Goal: Task Accomplishment & Management: Use online tool/utility

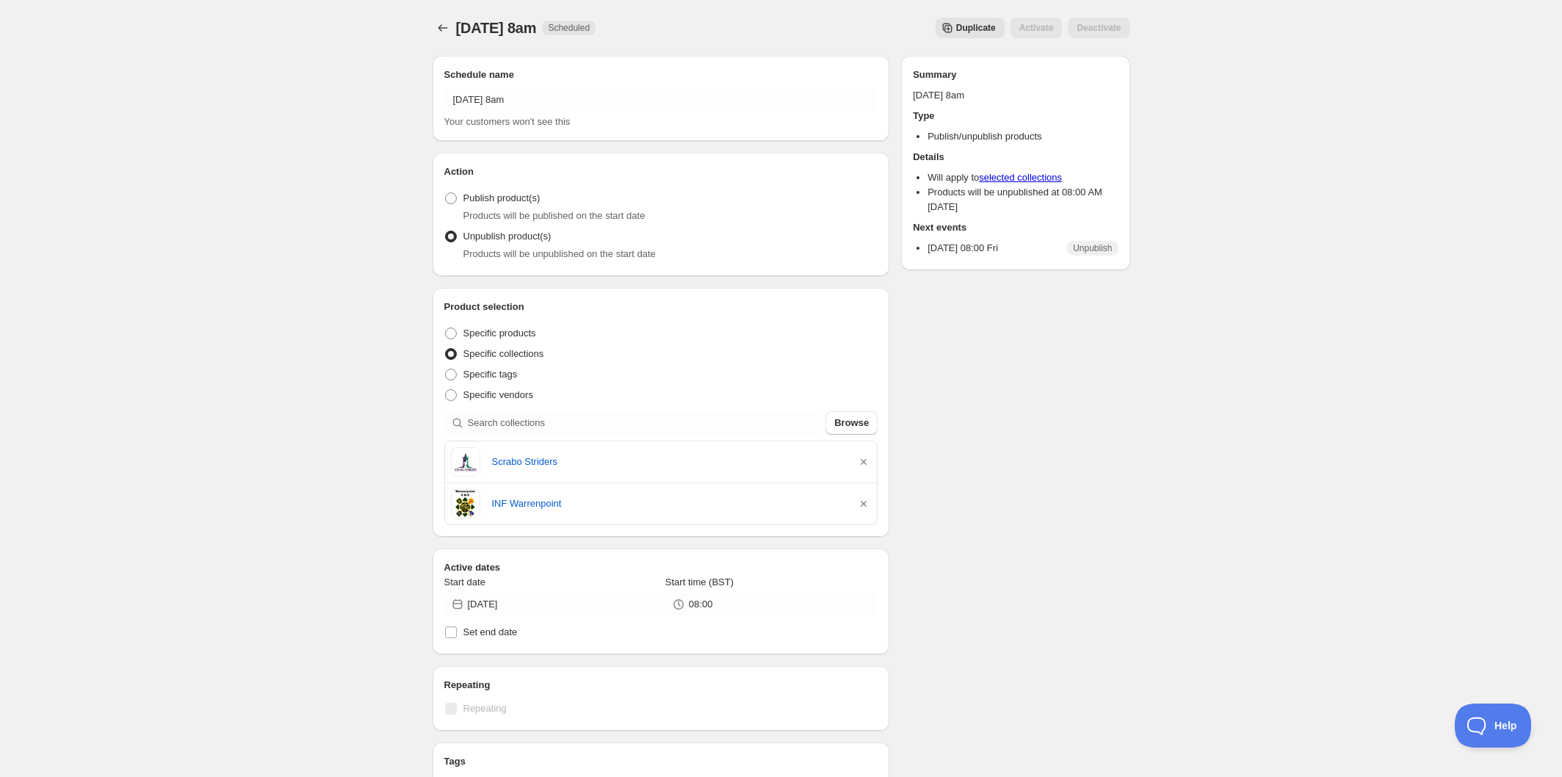
click at [958, 24] on span "Duplicate" at bounding box center [976, 28] width 40 height 12
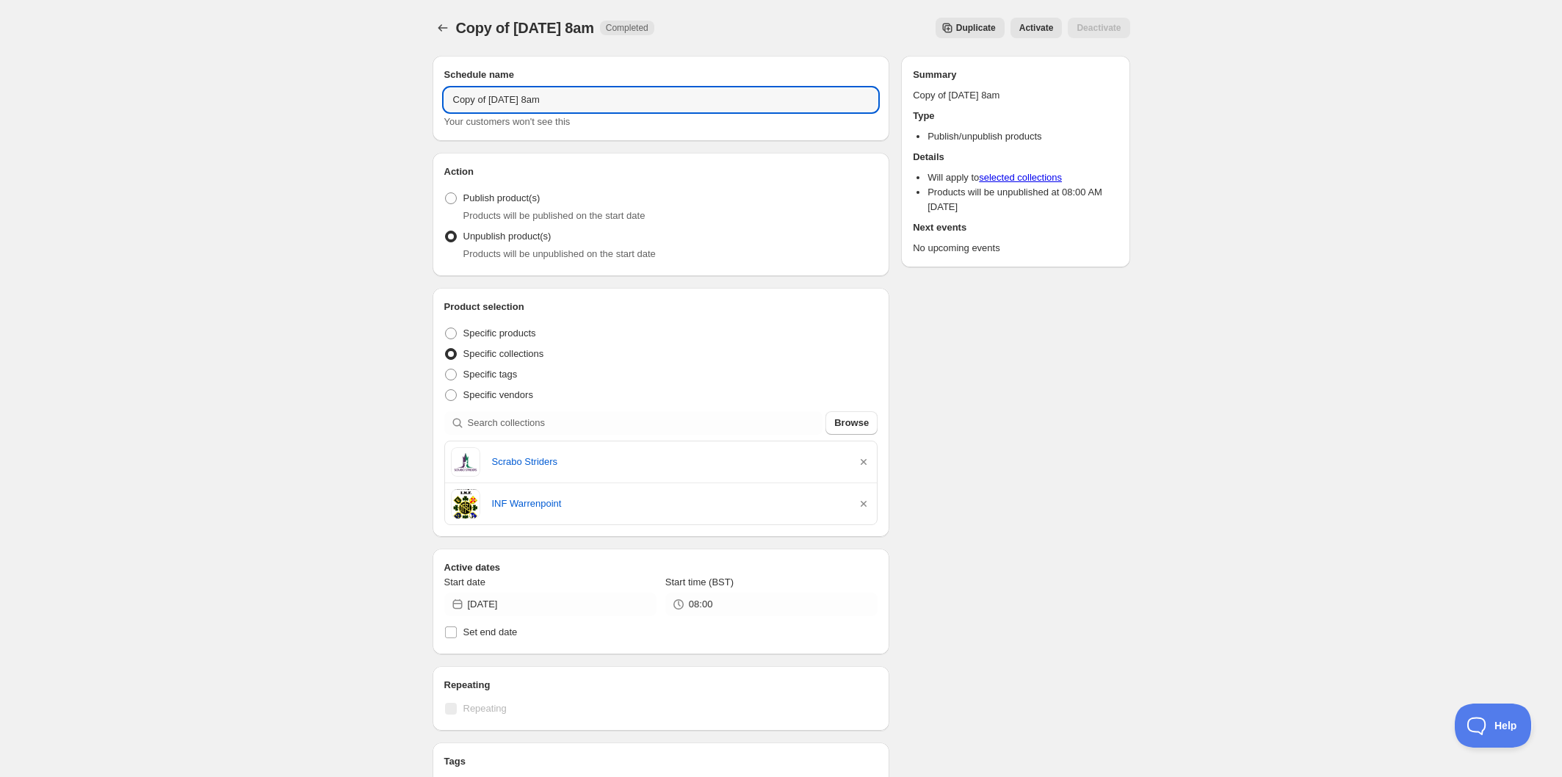
drag, startPoint x: 518, startPoint y: 96, endPoint x: 397, endPoint y: 95, distance: 120.5
click at [397, 95] on div "Copy of Friday 5th September @ 8am. This page is ready Copy of Friday 5th Septe…" at bounding box center [781, 584] width 1562 height 1169
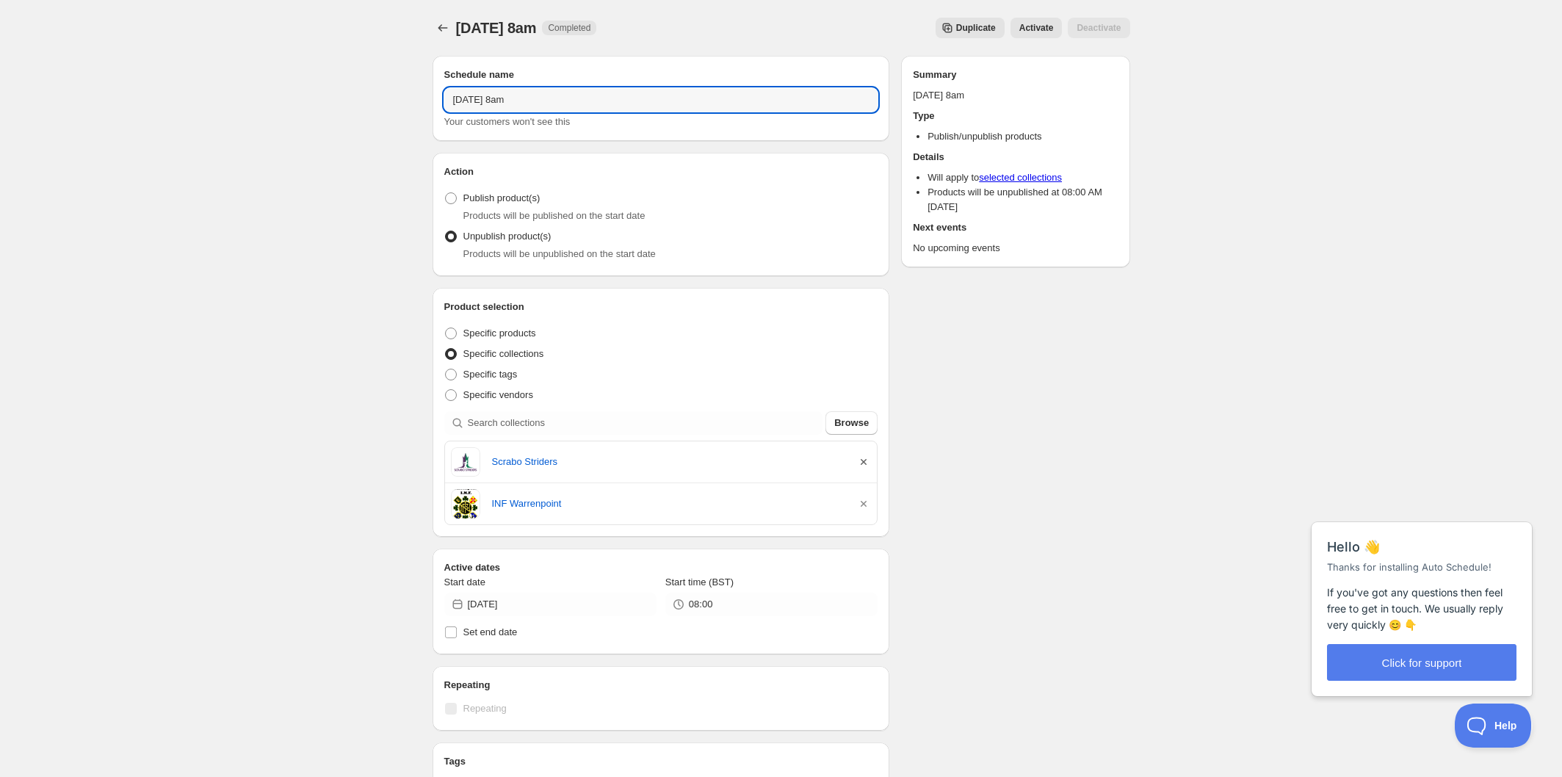
type input "Monday 8th September @ 8am"
click at [865, 460] on icon "button" at bounding box center [864, 462] width 15 height 15
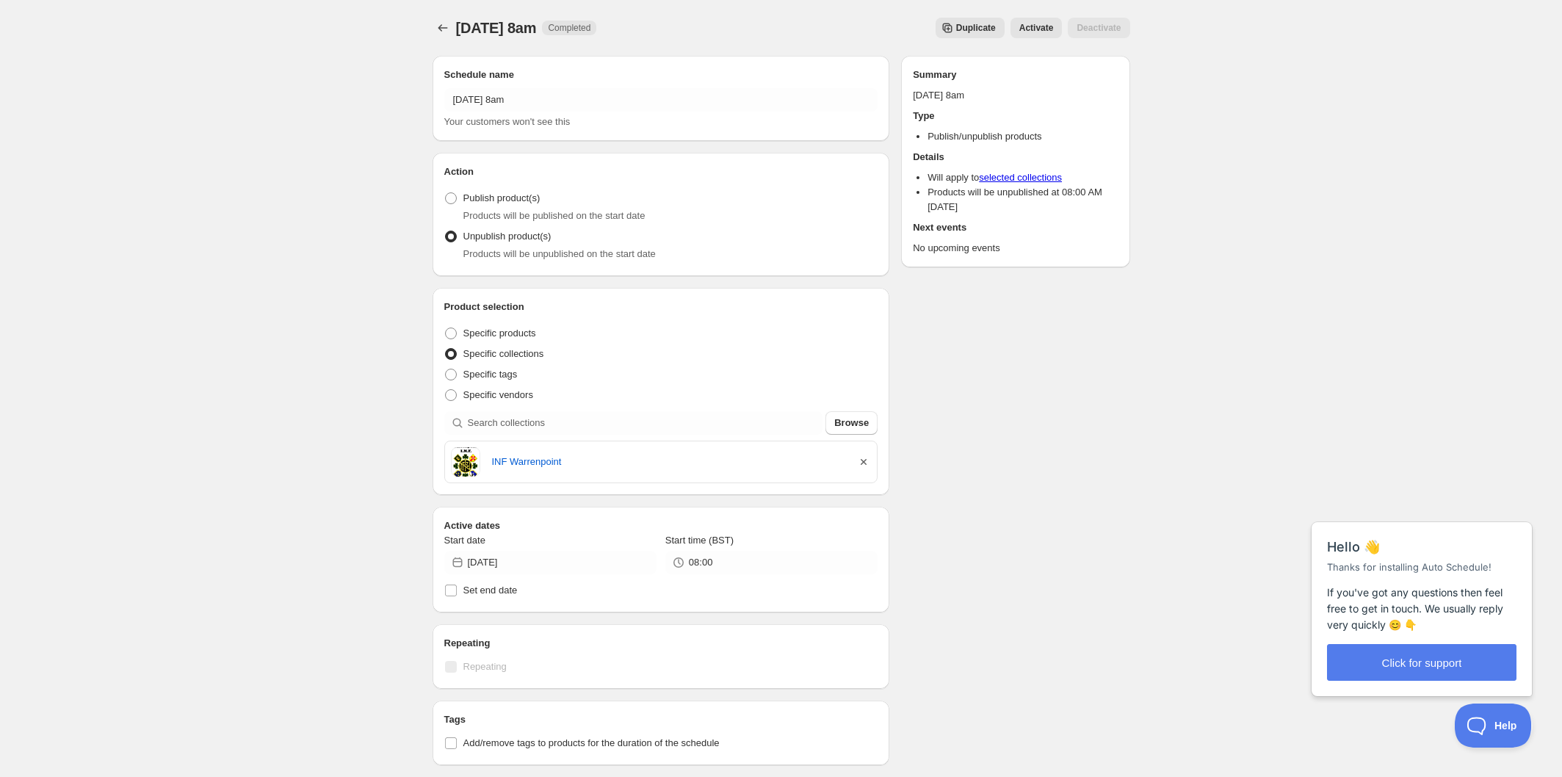
click at [863, 463] on icon "button" at bounding box center [864, 462] width 6 height 6
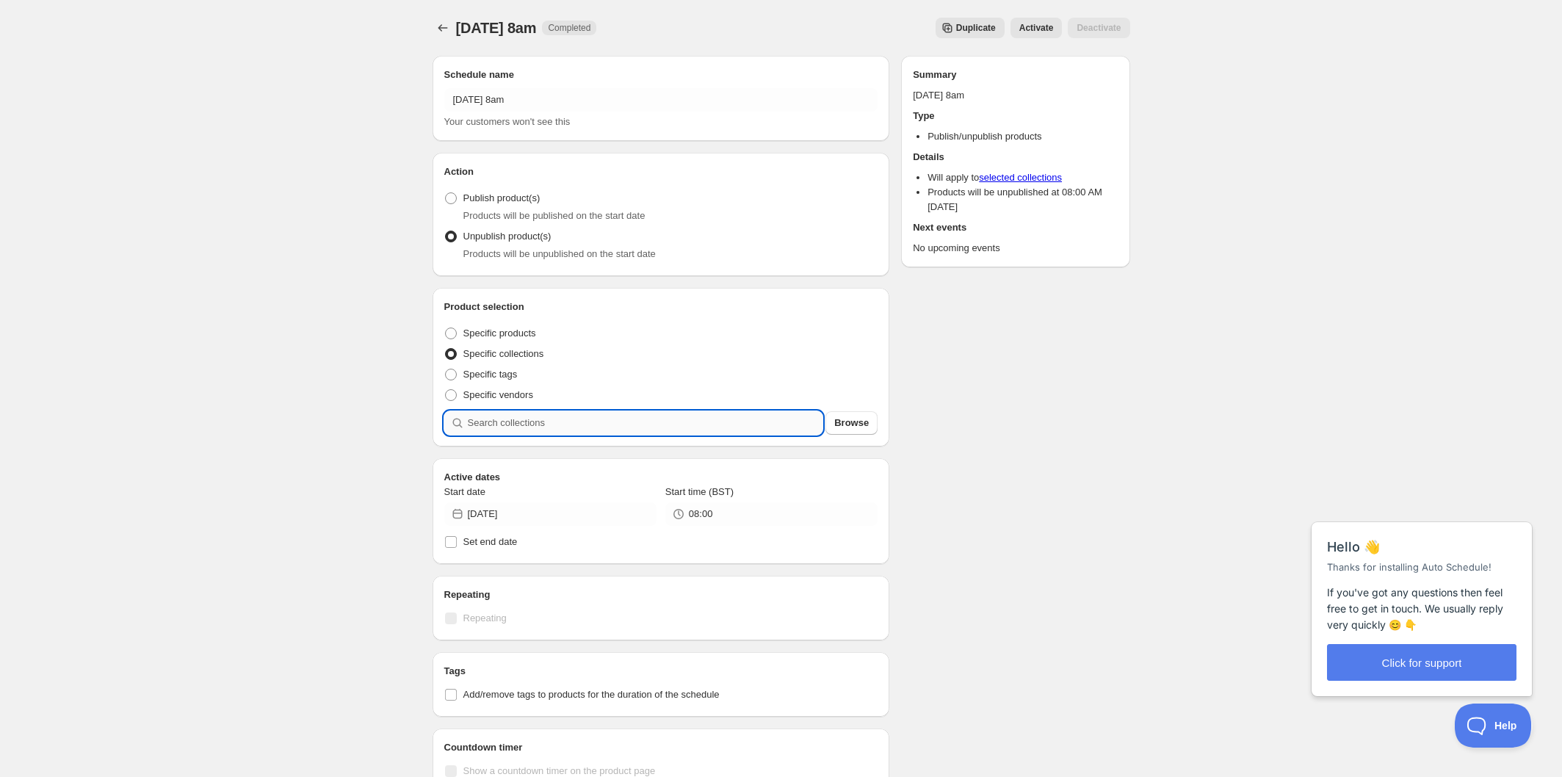
click at [653, 423] on input "search" at bounding box center [646, 423] width 356 height 24
type input "s"
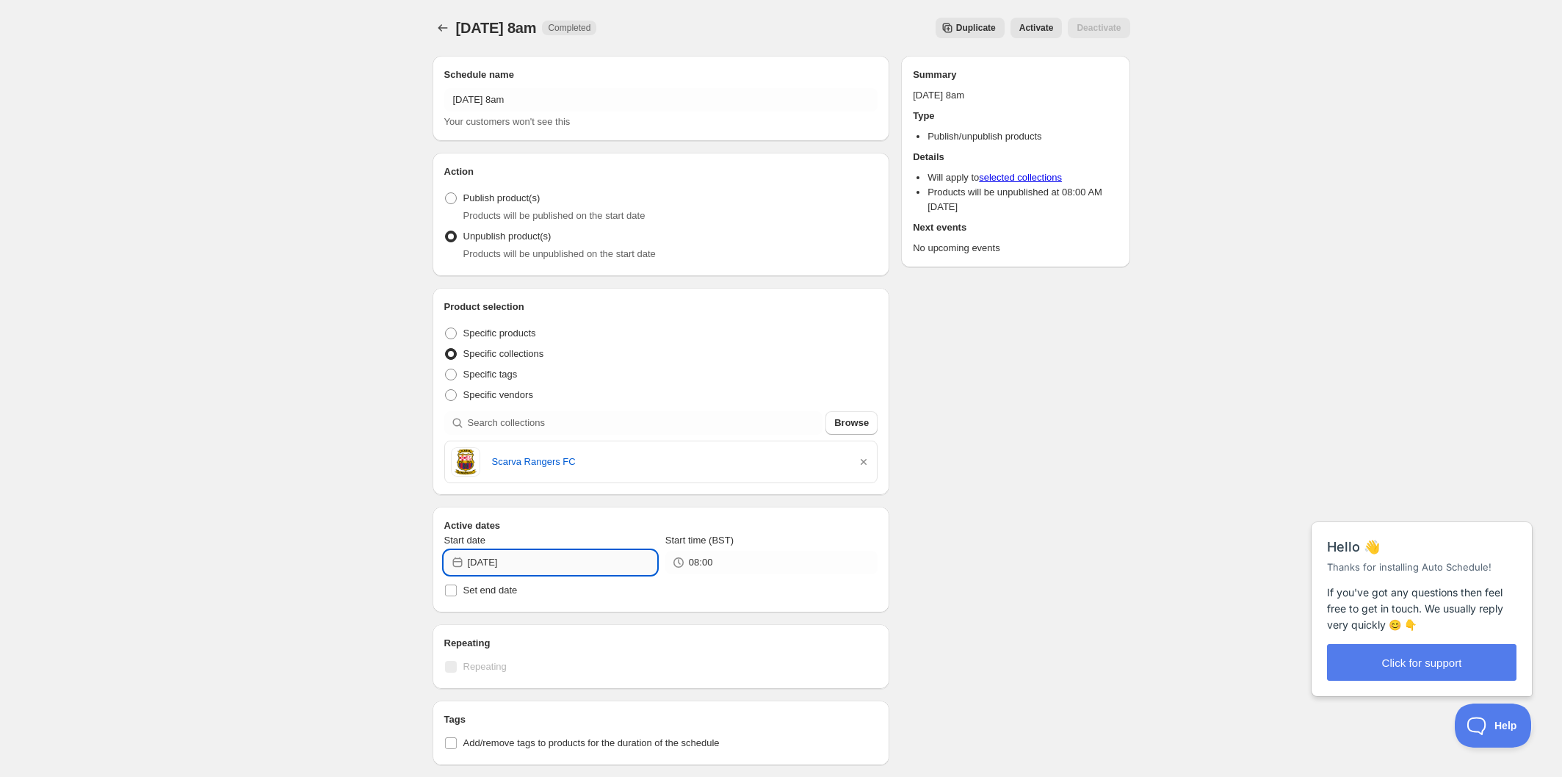
click at [568, 560] on input "[DATE]" at bounding box center [562, 563] width 189 height 24
click at [495, 663] on span "8" at bounding box center [496, 668] width 15 height 12
type input "2025-09-08"
click at [439, 30] on icon "Schedules" at bounding box center [443, 28] width 15 height 15
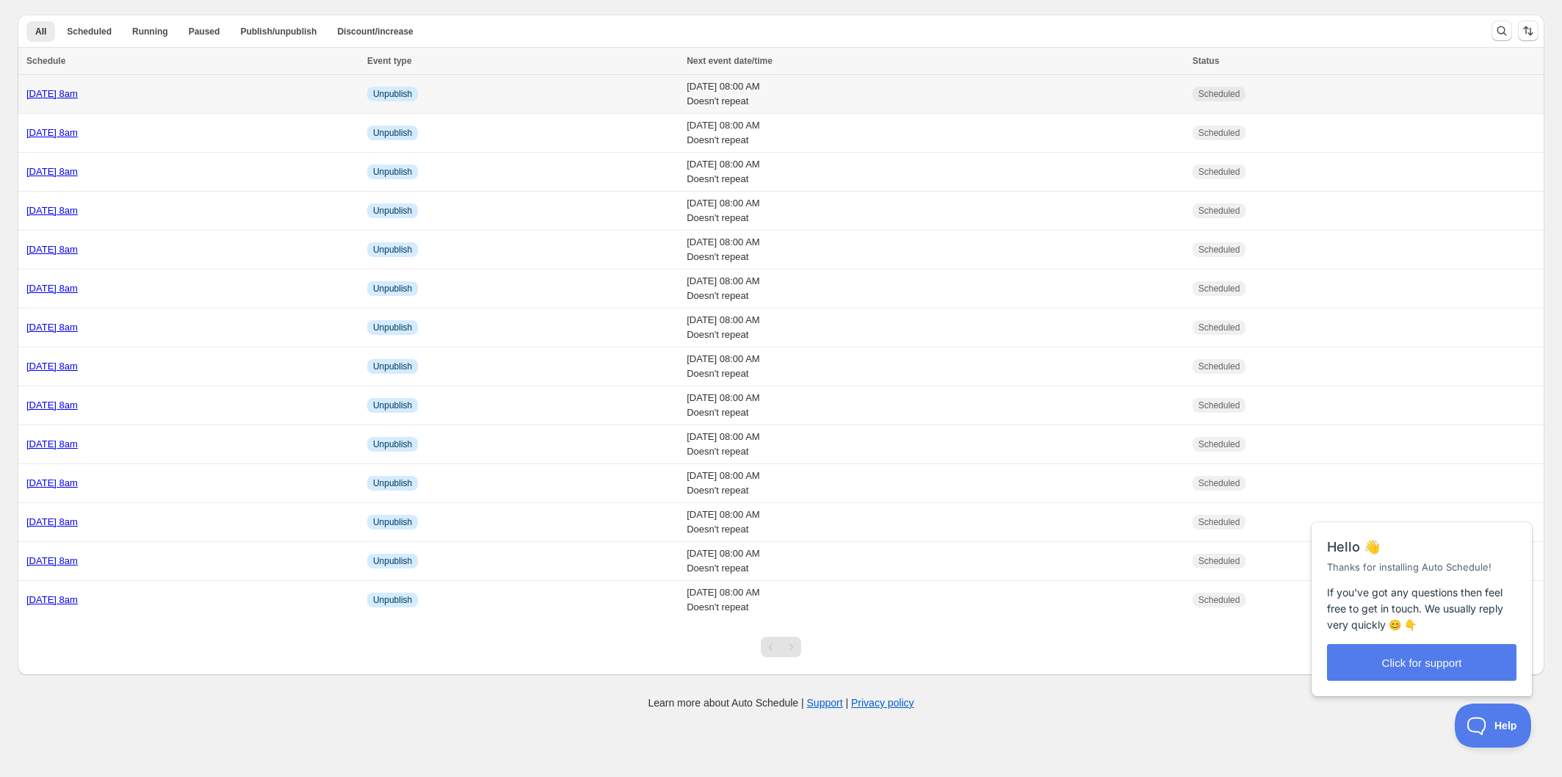
click at [78, 95] on link "Monday 8th September @ 8am" at bounding box center [51, 93] width 51 height 11
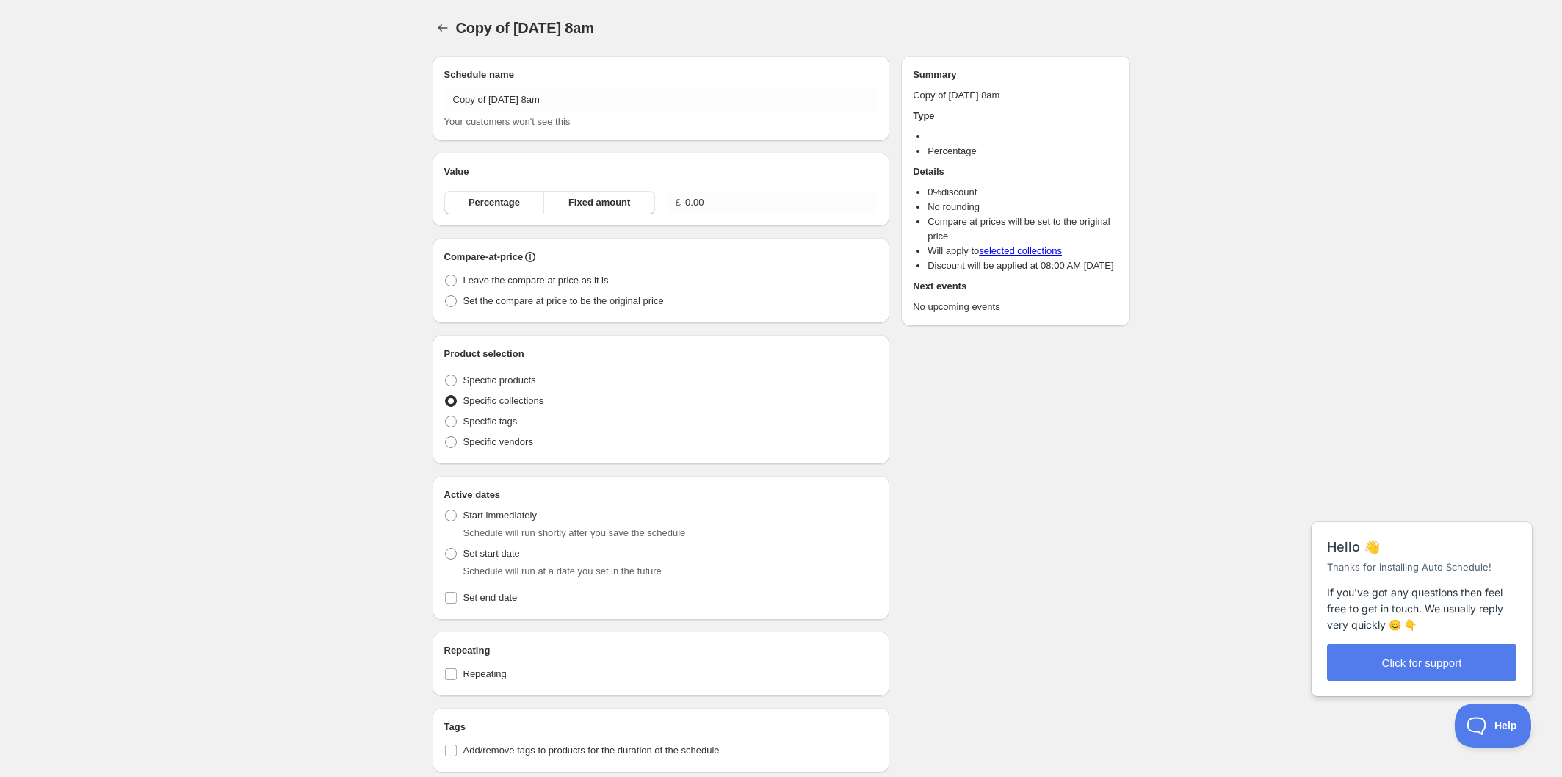
type input "Monday 8th September @ 8am"
radio input "true"
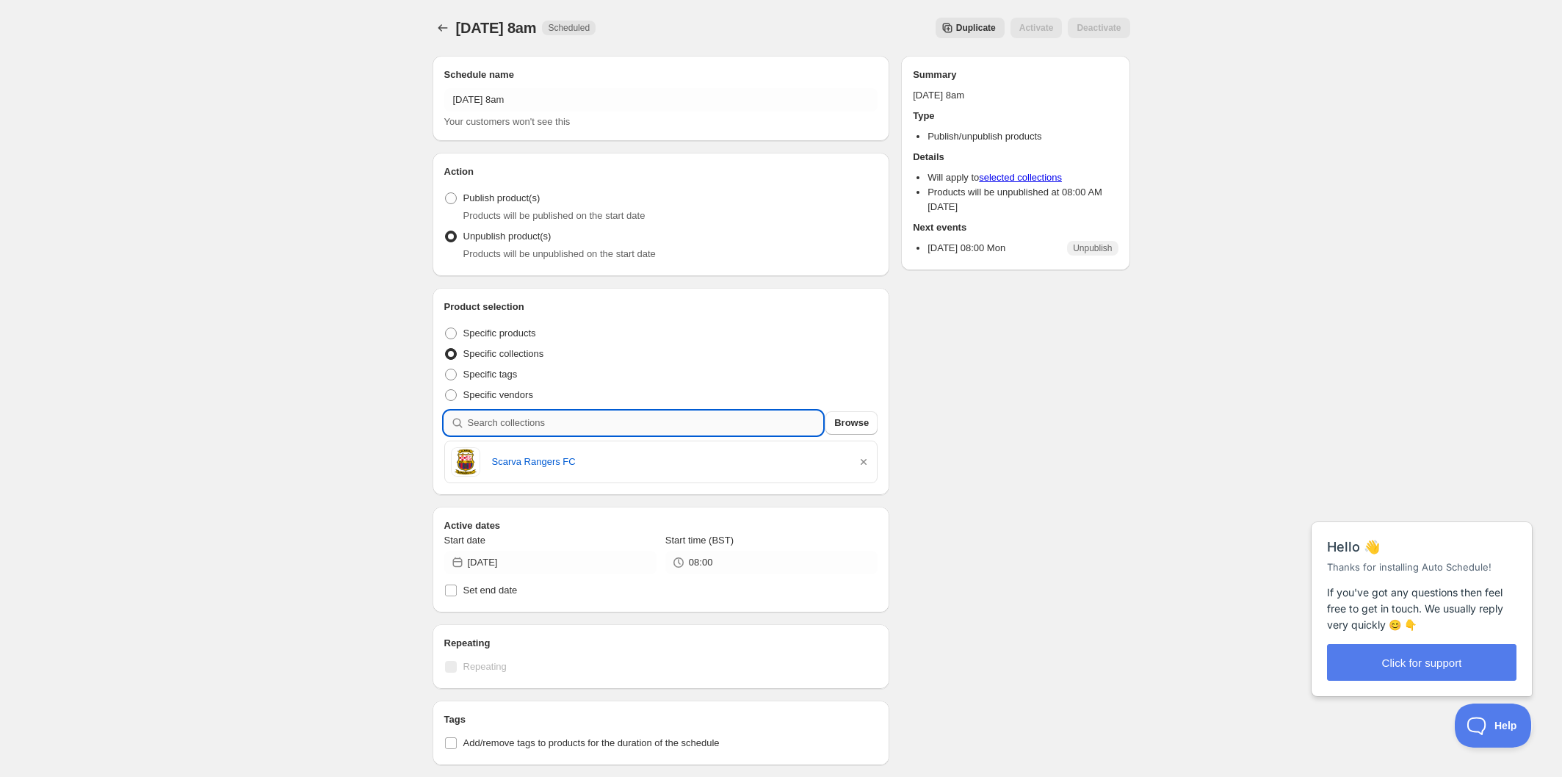
click at [577, 430] on input "search" at bounding box center [646, 423] width 356 height 24
type input "i"
